Goal: Information Seeking & Learning: Learn about a topic

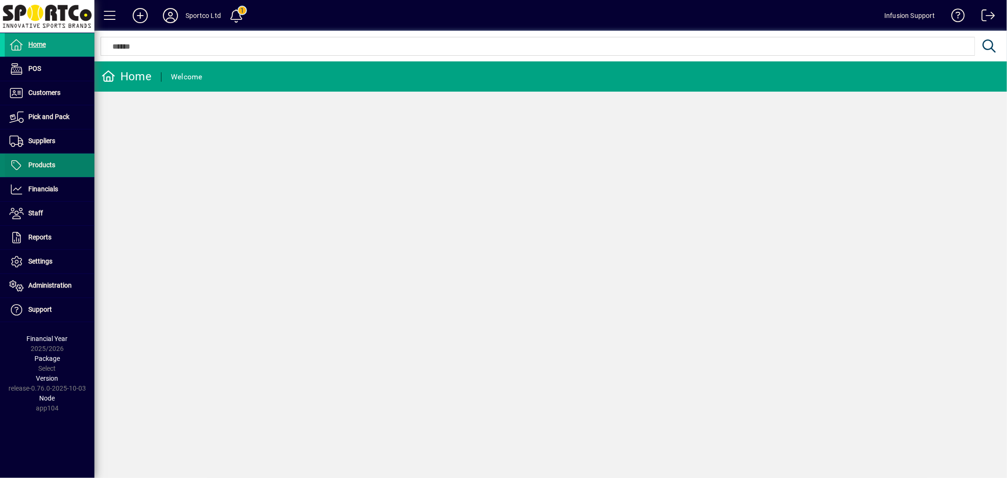
click at [41, 164] on span "Products" at bounding box center [41, 165] width 27 height 8
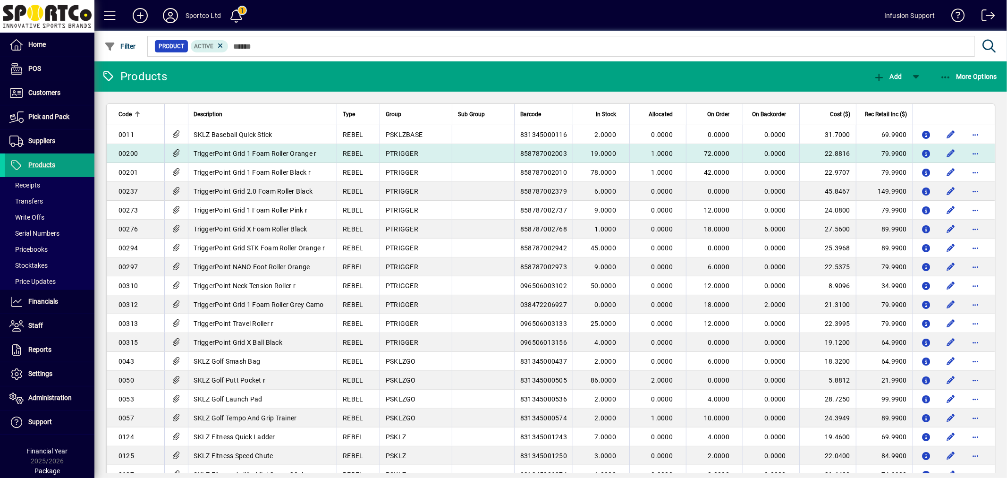
click at [708, 150] on span "72.0000" at bounding box center [716, 154] width 25 height 8
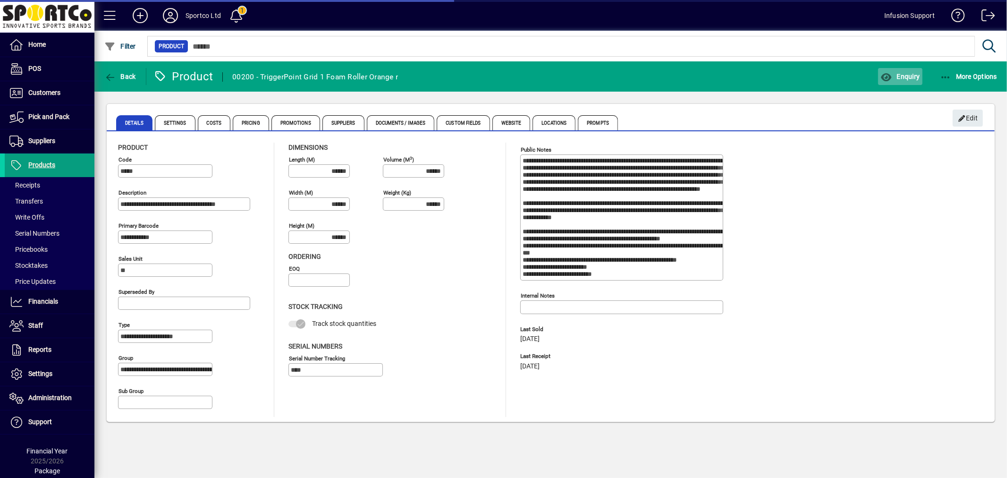
click at [896, 79] on span "Enquiry" at bounding box center [899, 77] width 39 height 8
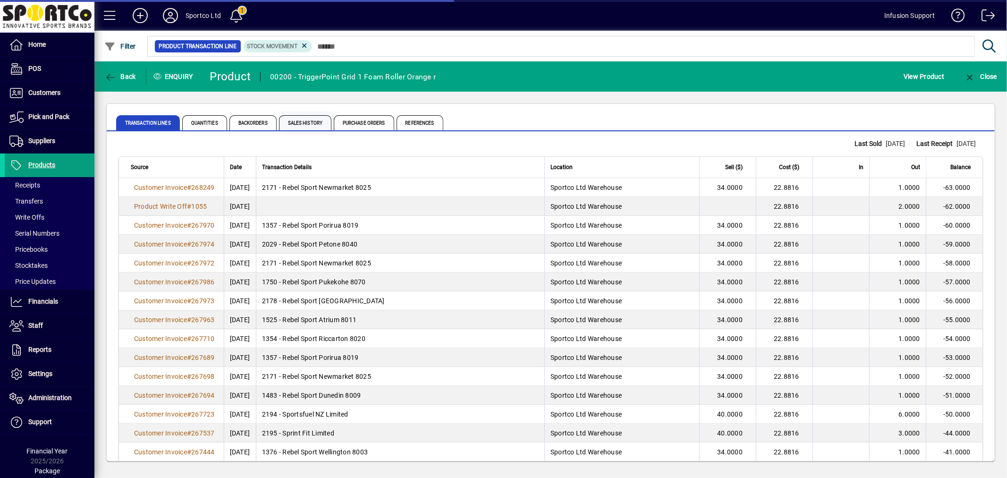
click at [332, 123] on span "Sales History" at bounding box center [306, 122] width 55 height 23
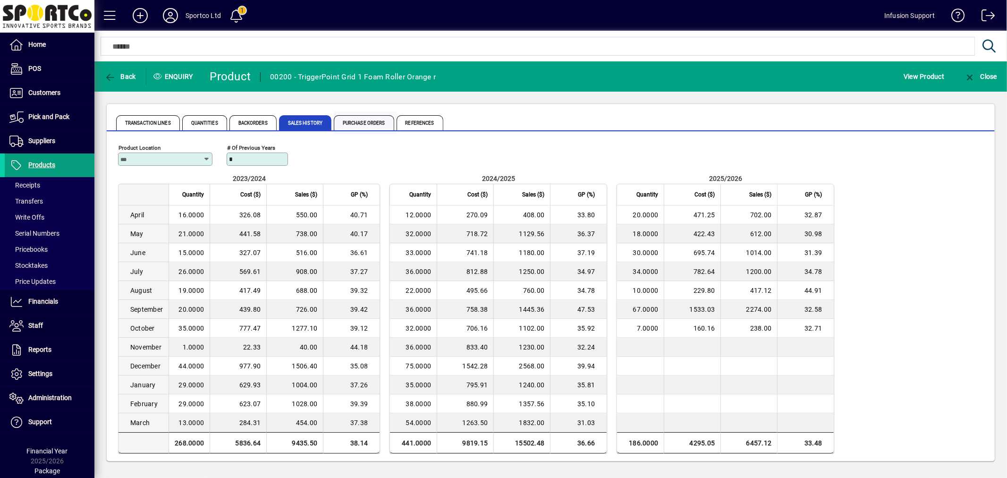
click at [338, 120] on span "Purchase Orders" at bounding box center [364, 122] width 60 height 15
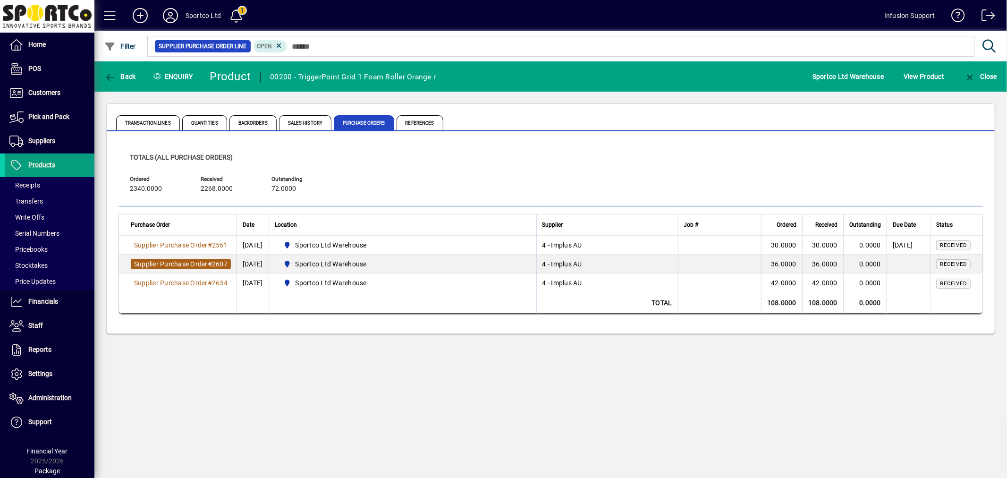
click at [211, 261] on span "#" at bounding box center [210, 264] width 4 height 8
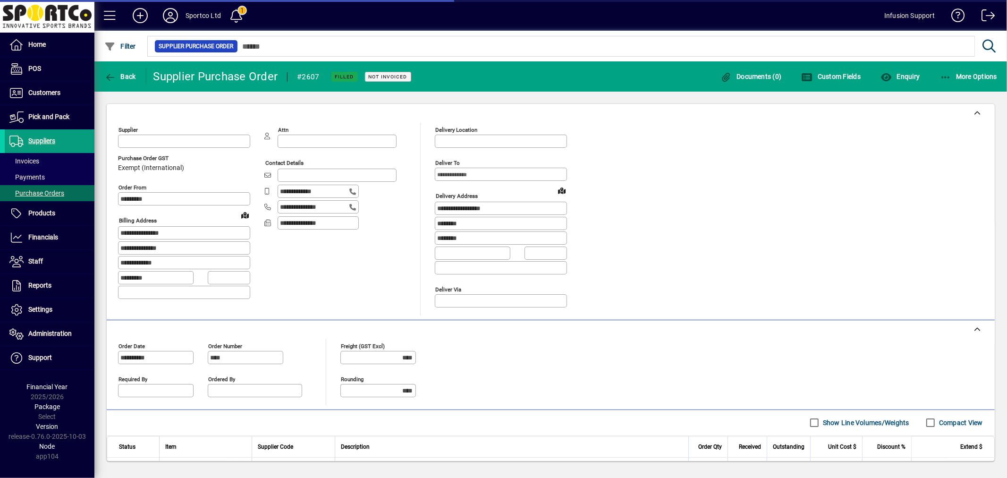
type input "**********"
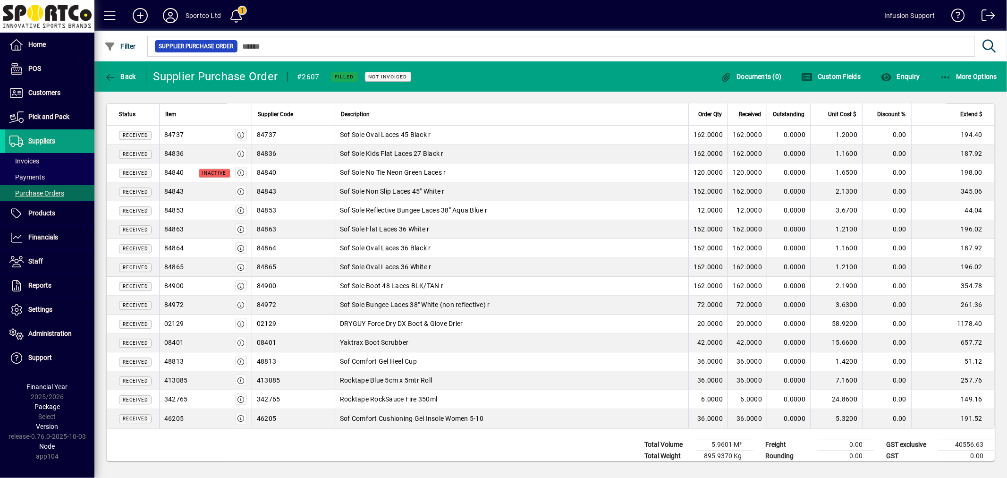
scroll to position [2167, 0]
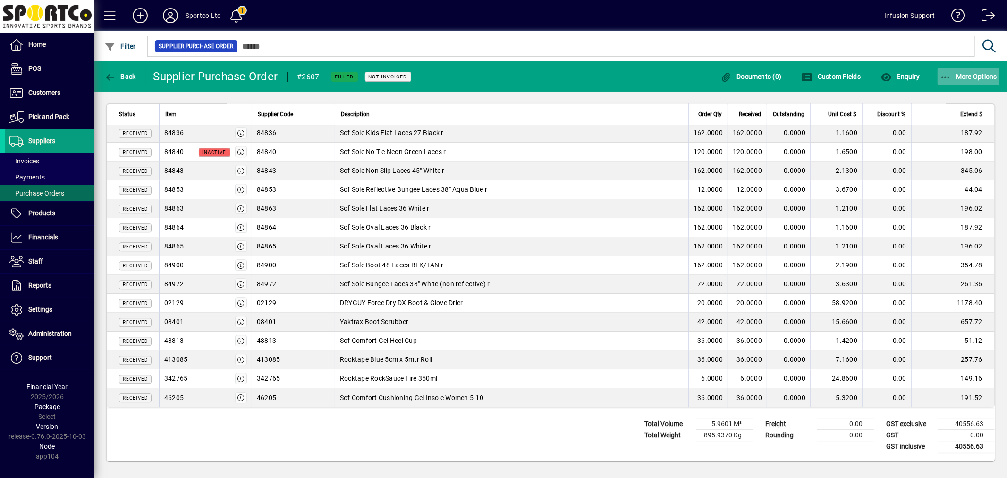
click at [968, 78] on span "More Options" at bounding box center [969, 77] width 58 height 8
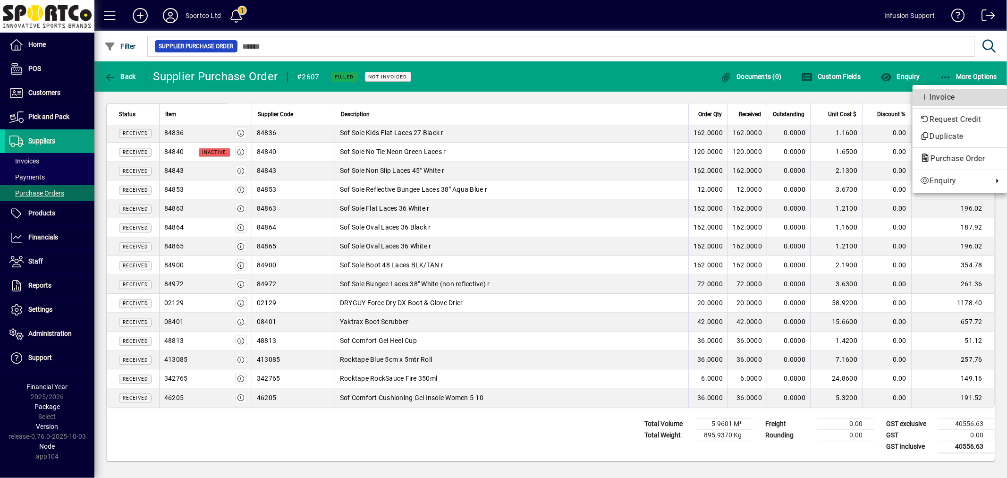
click at [955, 98] on span "Invoice" at bounding box center [959, 97] width 79 height 11
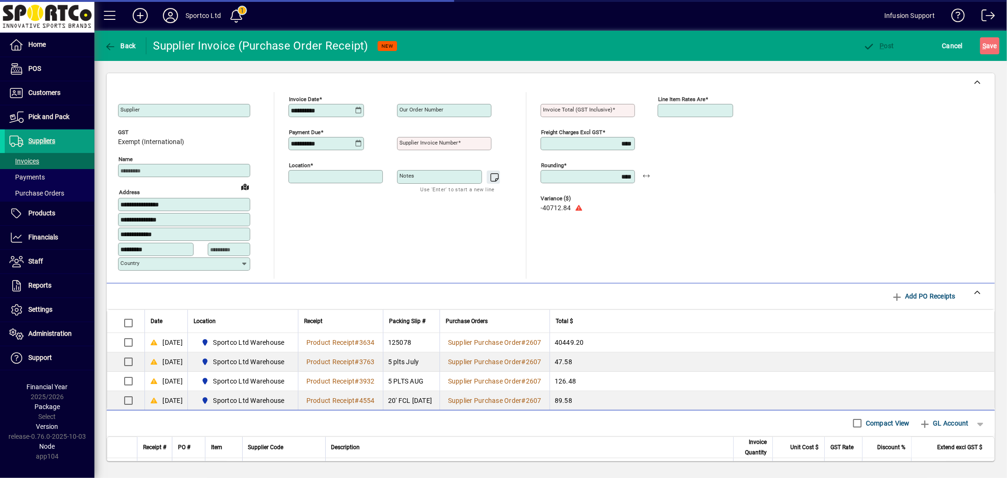
type input "**********"
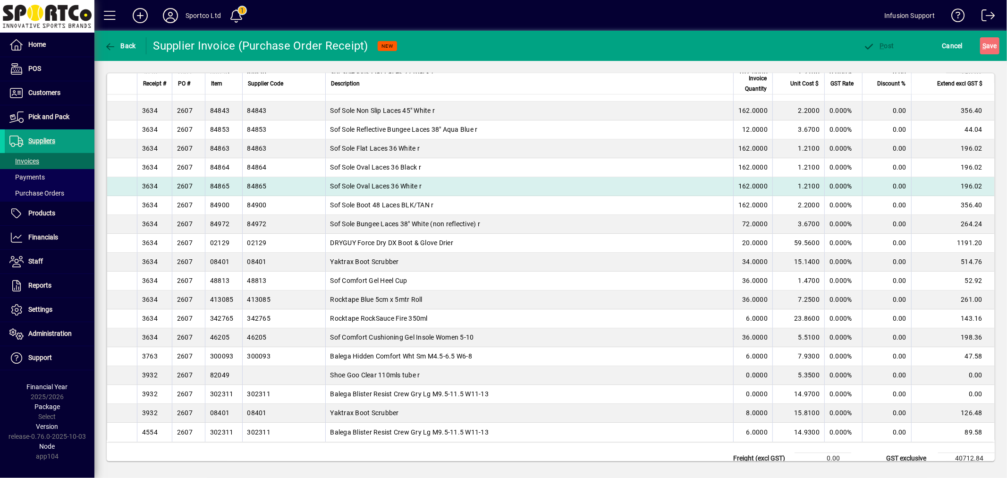
scroll to position [2261, 0]
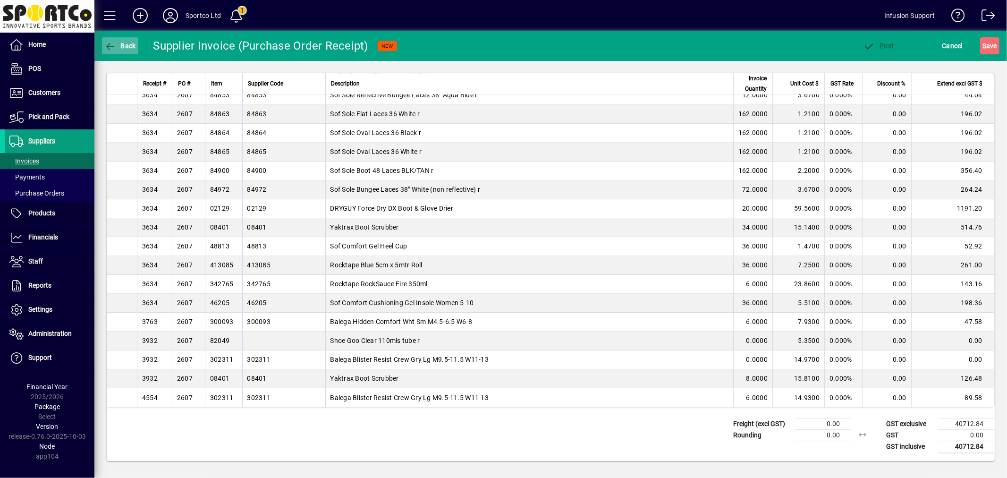
click at [117, 51] on span "button" at bounding box center [120, 45] width 36 height 23
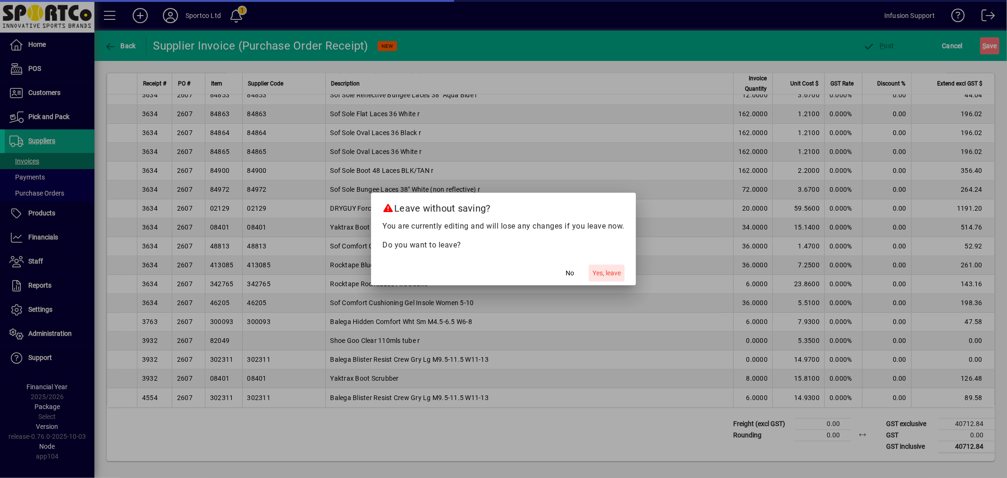
click at [598, 272] on span "Yes, leave" at bounding box center [606, 273] width 28 height 10
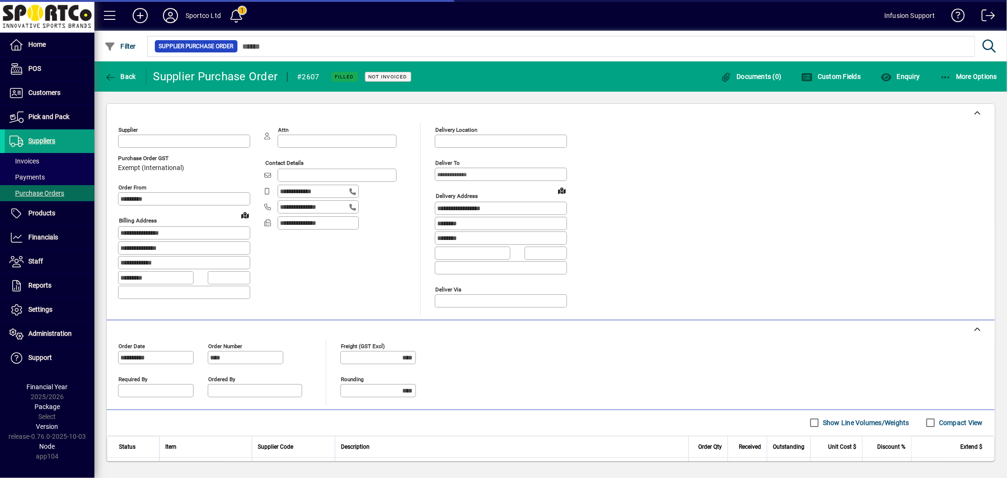
type input "**********"
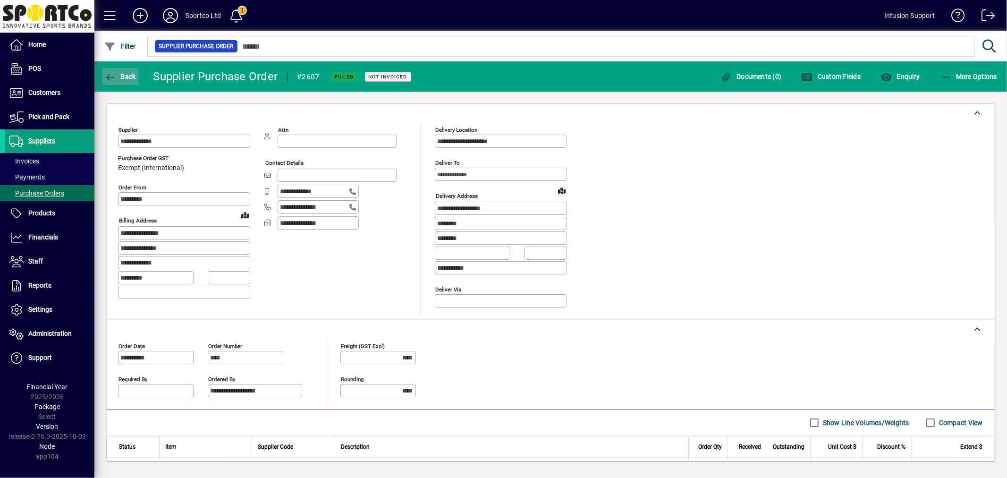
click at [130, 73] on span "Back" at bounding box center [120, 77] width 32 height 8
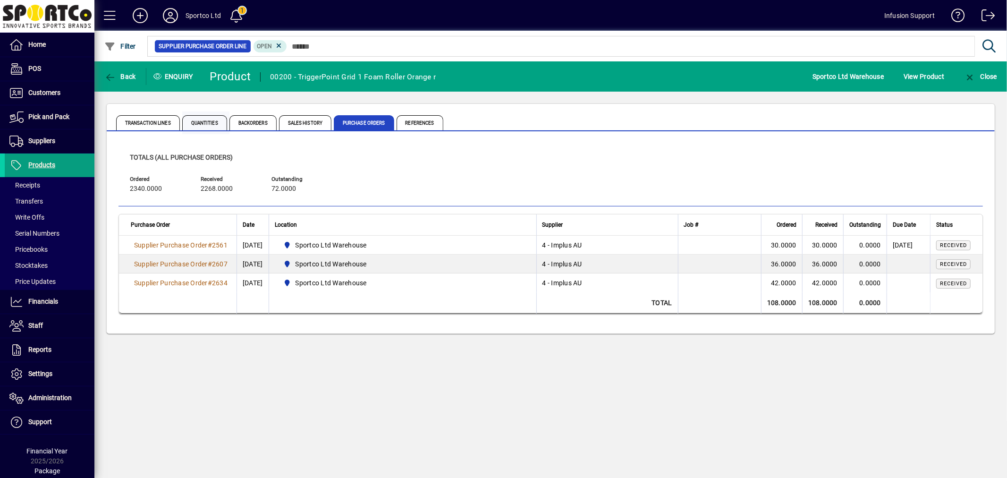
click at [211, 126] on span "Quantities" at bounding box center [204, 122] width 45 height 15
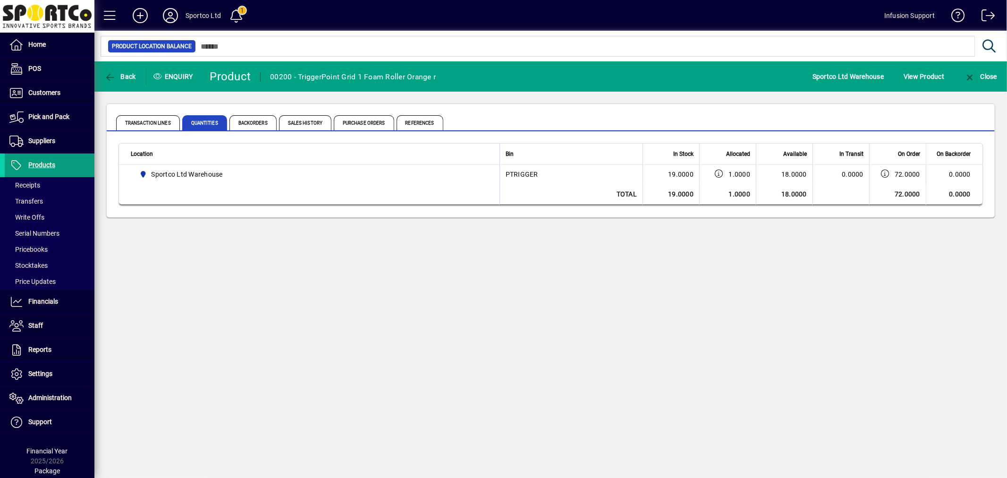
click at [257, 260] on div "Back Enquiry Product 00200 - TriggerPoint Grid 1 Foam Roller Orange r Sportco L…" at bounding box center [550, 269] width 912 height 416
click at [30, 164] on span "Products" at bounding box center [41, 165] width 27 height 8
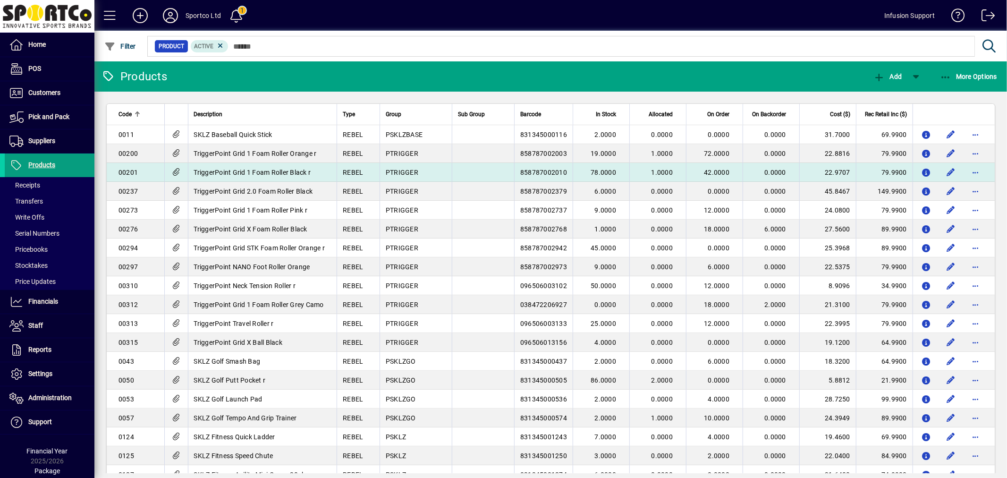
click at [704, 171] on span "42.0000" at bounding box center [716, 172] width 25 height 8
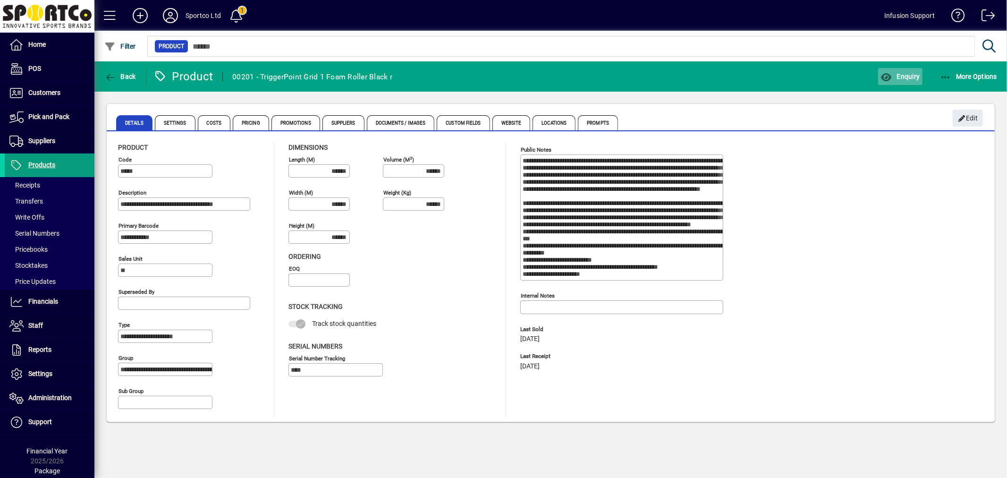
click at [909, 78] on span "Enquiry" at bounding box center [899, 77] width 39 height 8
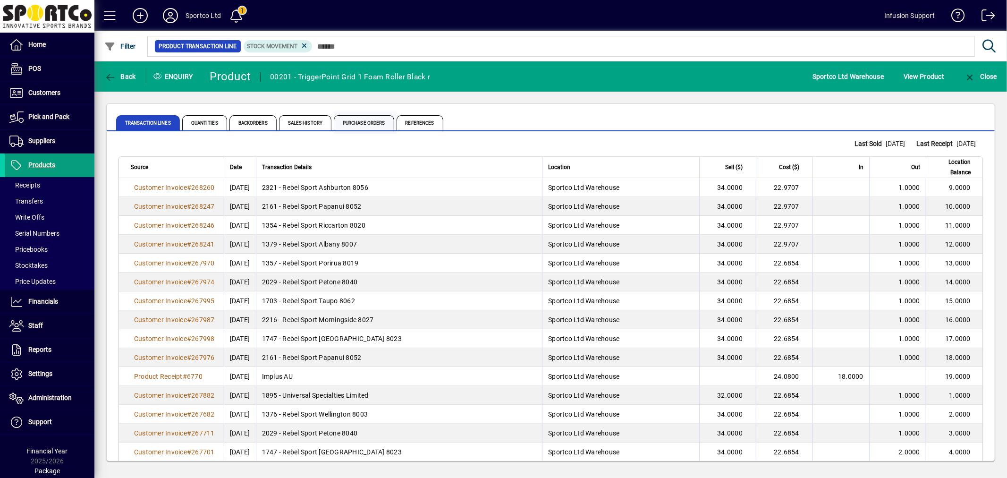
click at [358, 118] on span "Purchase Orders" at bounding box center [364, 122] width 60 height 15
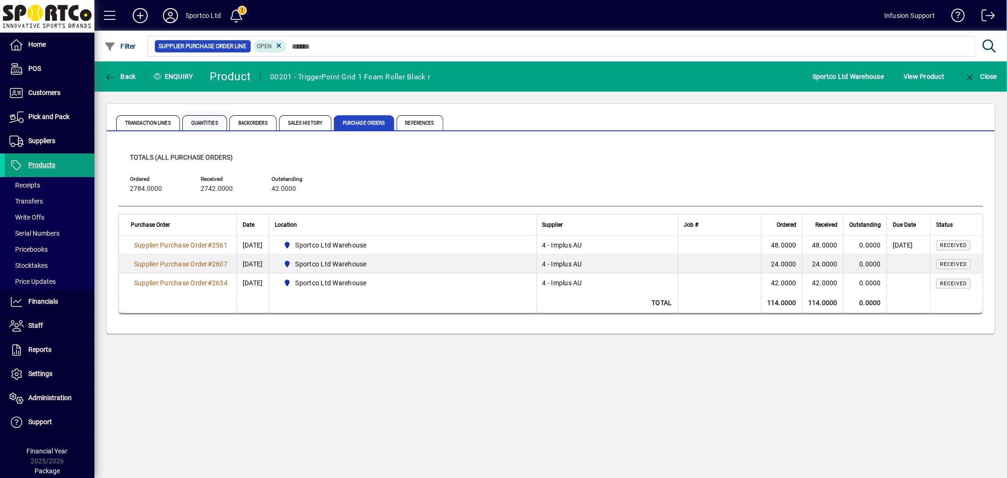
click at [205, 129] on span "Quantities" at bounding box center [204, 122] width 45 height 15
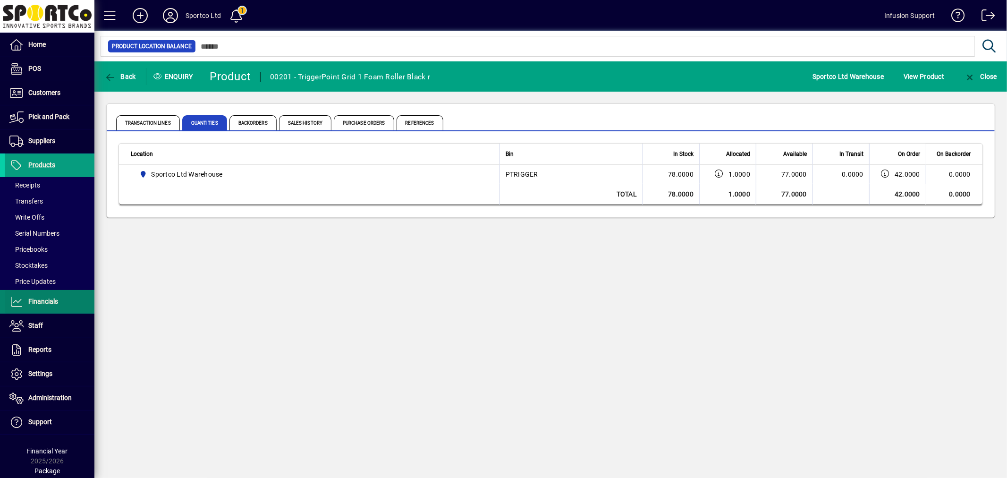
drag, startPoint x: 573, startPoint y: 376, endPoint x: 78, endPoint y: 306, distance: 500.1
click at [497, 355] on div "Back Enquiry Product 00201 - TriggerPoint Grid 1 Foam Roller Black r Sportco Lt…" at bounding box center [550, 269] width 912 height 416
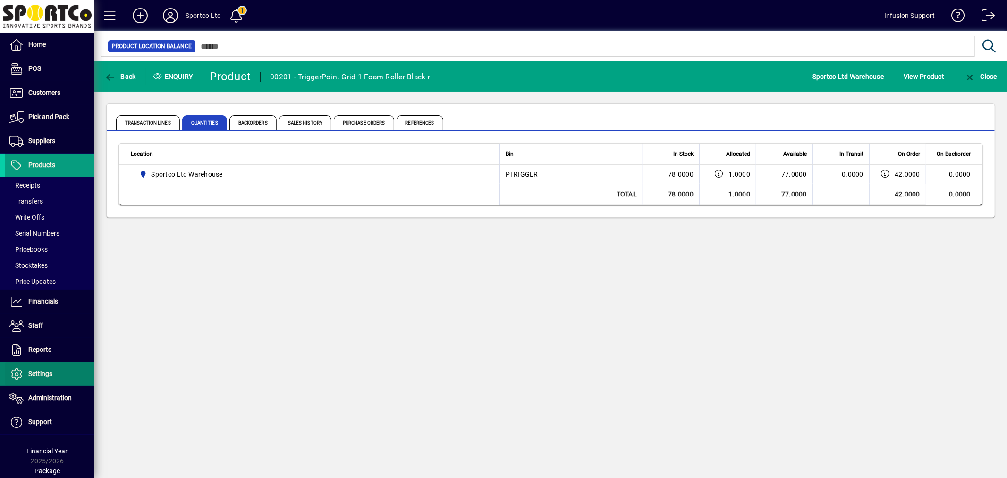
click at [51, 374] on span "Settings" at bounding box center [40, 374] width 24 height 8
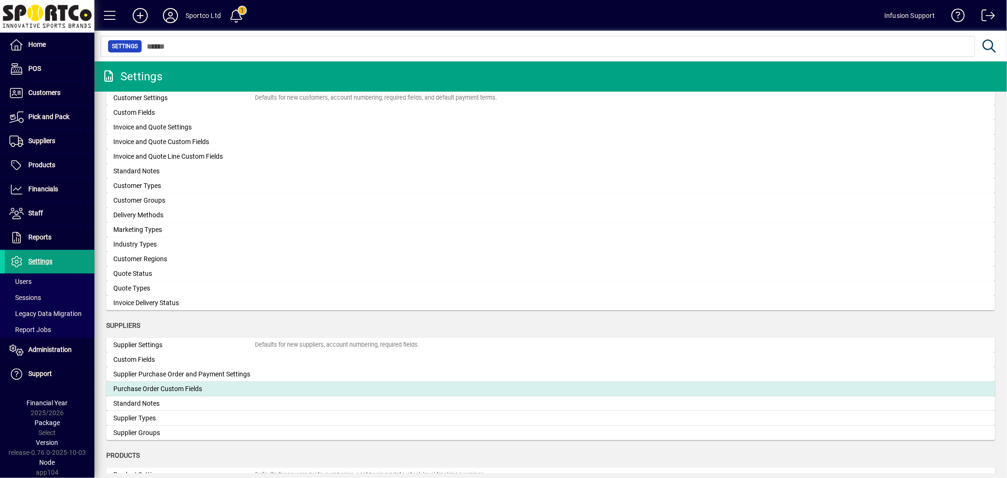
scroll to position [809, 0]
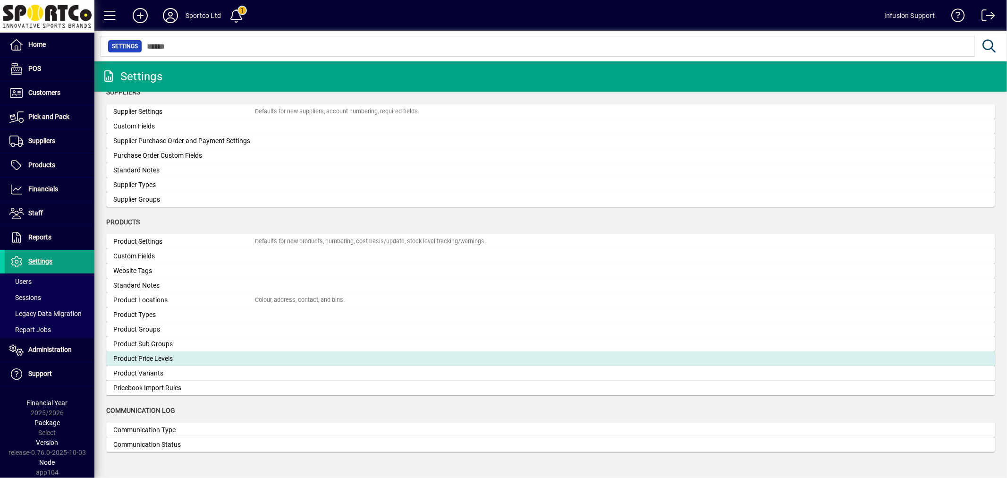
click at [170, 357] on div "Product Price Levels" at bounding box center [184, 359] width 142 height 10
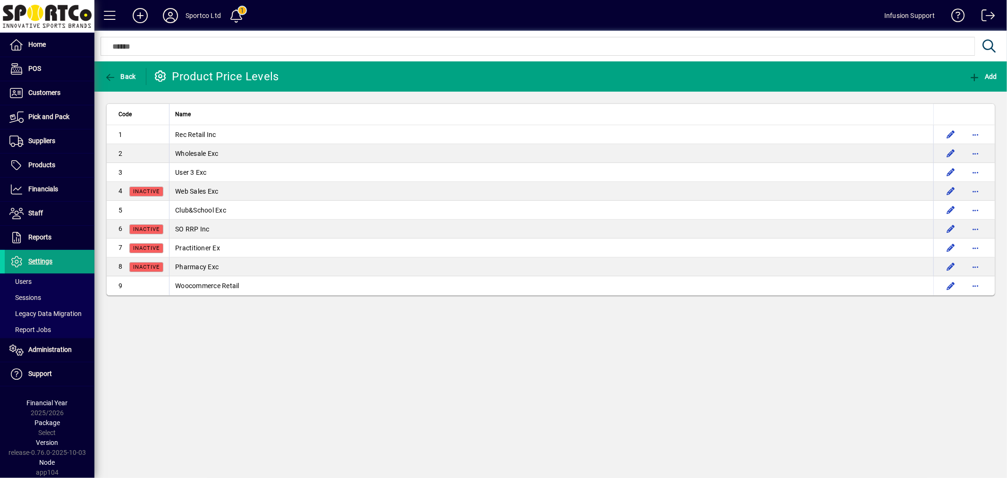
click at [621, 361] on div "Back Product Price Levels Add Code Name 1 Rec Retail Inc 2 Wholesale Exc 3 User…" at bounding box center [550, 269] width 912 height 416
click at [34, 94] on span "Customers" at bounding box center [44, 93] width 32 height 8
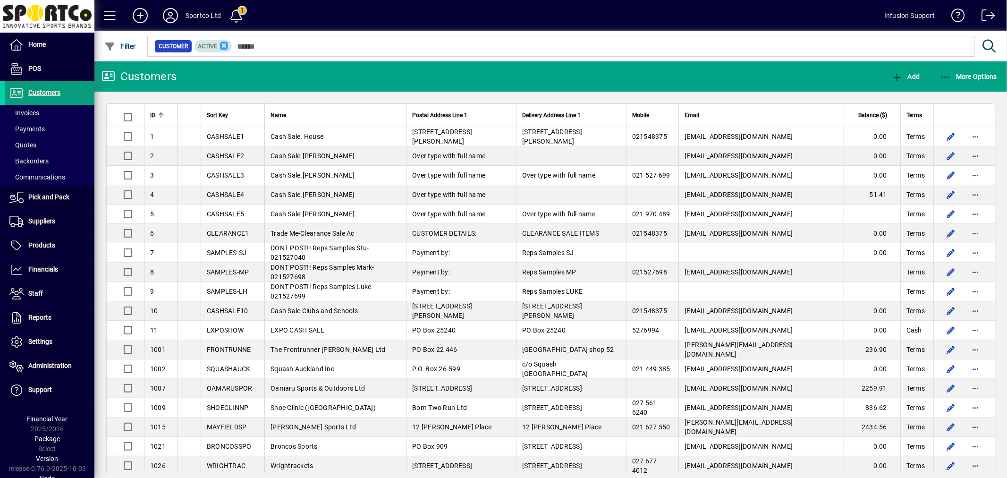
click at [222, 45] on icon at bounding box center [224, 46] width 8 height 8
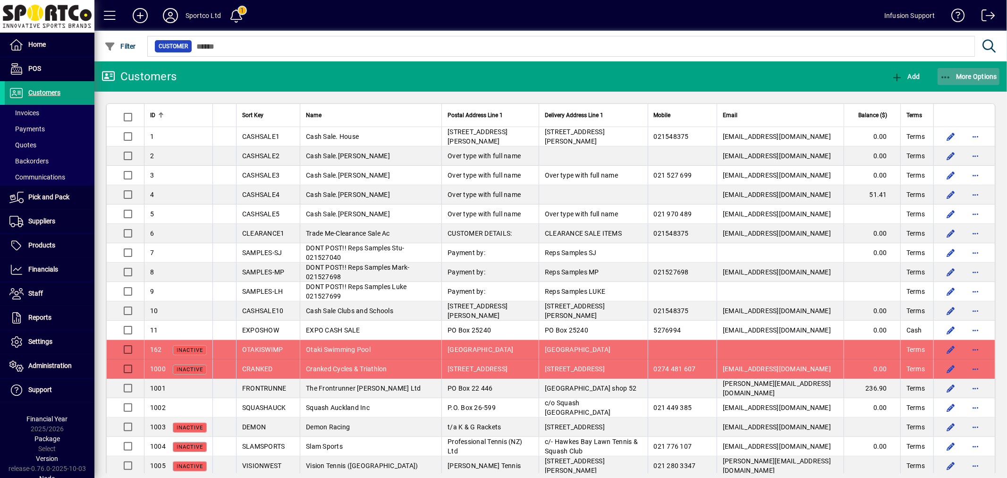
click at [970, 74] on span "More Options" at bounding box center [969, 77] width 58 height 8
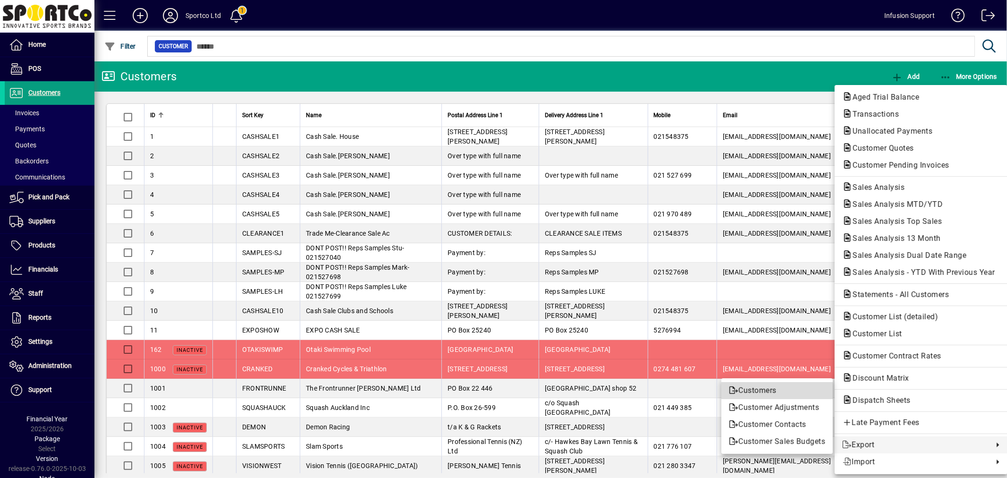
click at [773, 392] on span "Customers" at bounding box center [777, 390] width 96 height 11
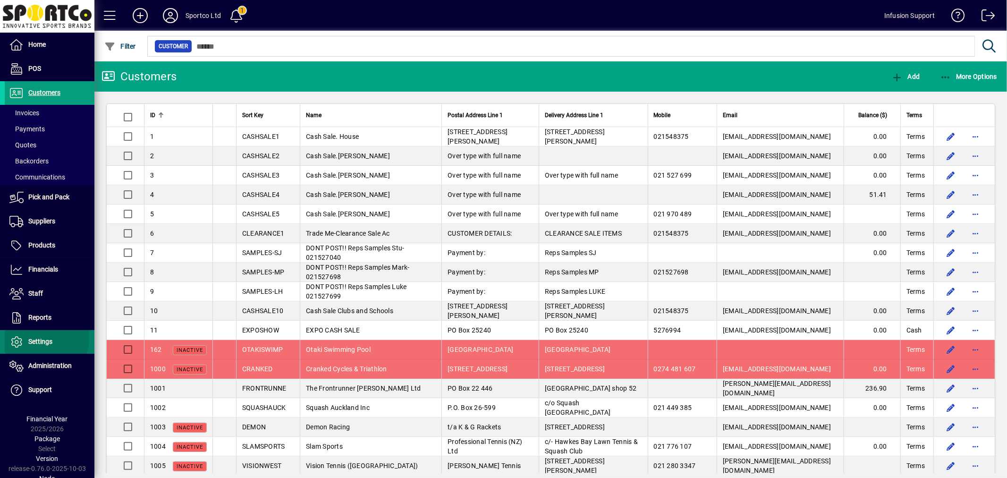
click at [38, 337] on span "Settings" at bounding box center [40, 341] width 24 height 8
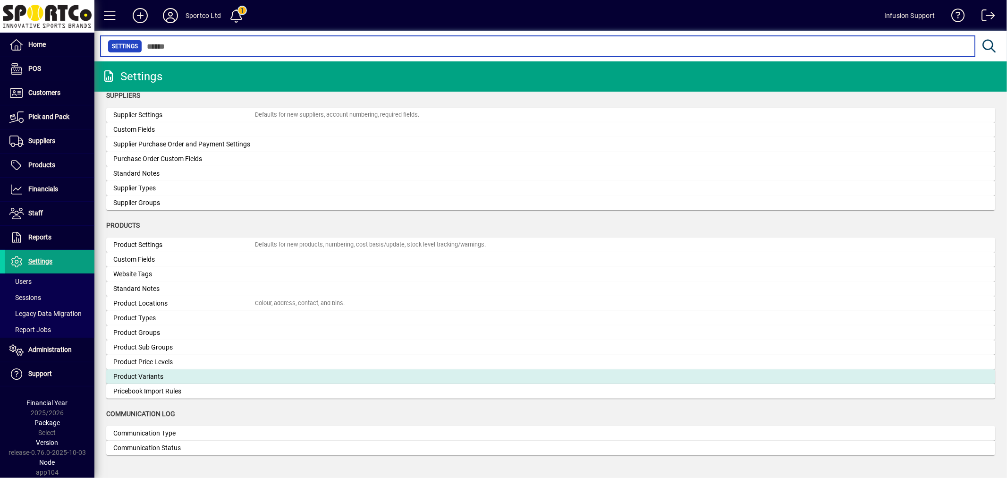
scroll to position [809, 0]
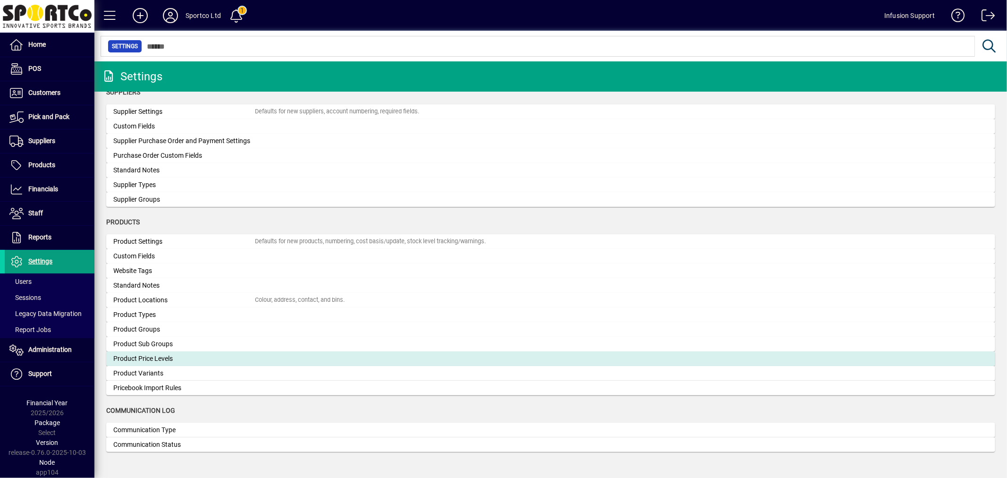
click at [163, 354] on div "Product Price Levels" at bounding box center [184, 359] width 142 height 10
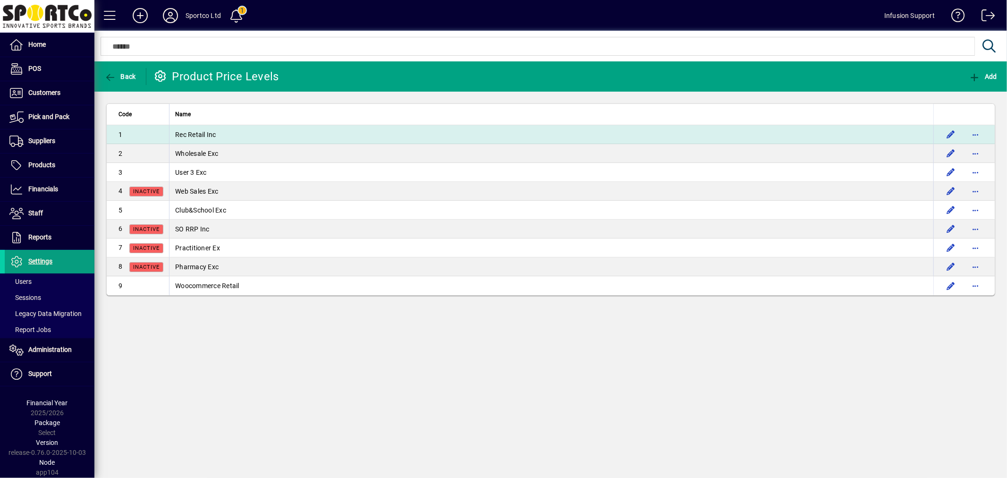
click at [226, 127] on td "Rec Retail Inc" at bounding box center [551, 134] width 764 height 19
